Goal: Find specific page/section: Find specific page/section

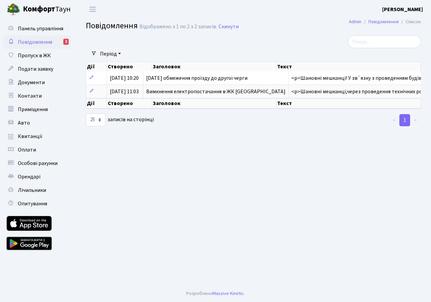
select select "25"
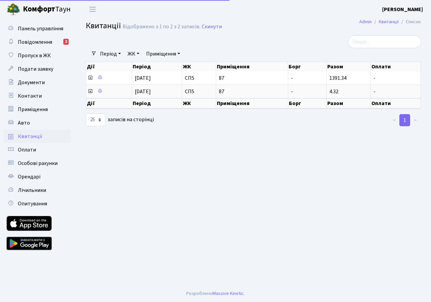
select select "25"
click at [31, 149] on span "Оплати" at bounding box center [27, 149] width 18 height 7
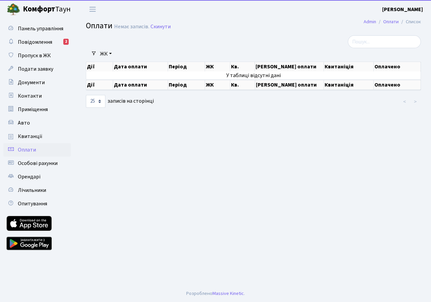
select select "25"
